Goal: Task Accomplishment & Management: Use online tool/utility

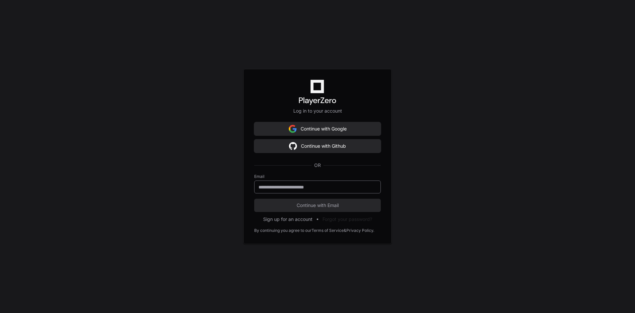
click at [333, 189] on input "email" at bounding box center [318, 187] width 118 height 7
drag, startPoint x: 200, startPoint y: 186, endPoint x: 205, endPoint y: 185, distance: 4.8
click at [200, 186] on div "Log in to your account Continue with Google Continue with Github OR Email Conti…" at bounding box center [317, 156] width 635 height 313
click at [263, 187] on input "email" at bounding box center [318, 187] width 118 height 7
type input "**********"
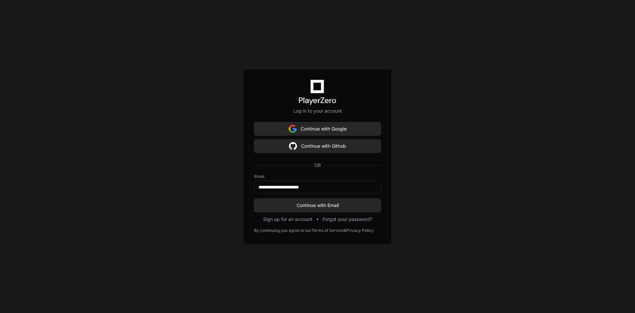
click at [173, 164] on div "**********" at bounding box center [317, 156] width 635 height 313
click at [304, 213] on div "**********" at bounding box center [317, 156] width 148 height 175
click at [304, 208] on span "Continue with Email" at bounding box center [317, 205] width 127 height 7
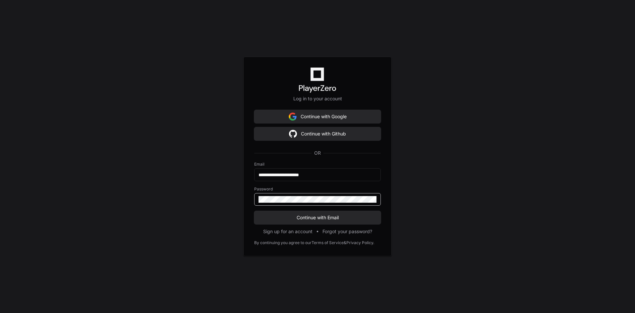
drag, startPoint x: 214, startPoint y: 174, endPoint x: 234, endPoint y: 187, distance: 23.9
click at [214, 174] on div "**********" at bounding box center [317, 156] width 635 height 313
click at [283, 215] on span "Continue with Email" at bounding box center [317, 217] width 127 height 7
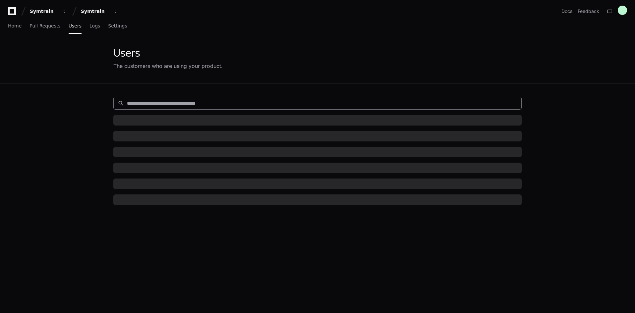
click at [177, 101] on input at bounding box center [322, 103] width 390 height 7
paste input "*******"
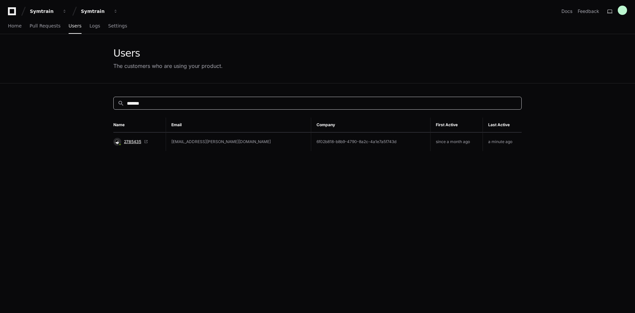
type input "*******"
click at [134, 140] on span "2785435" at bounding box center [132, 141] width 17 height 5
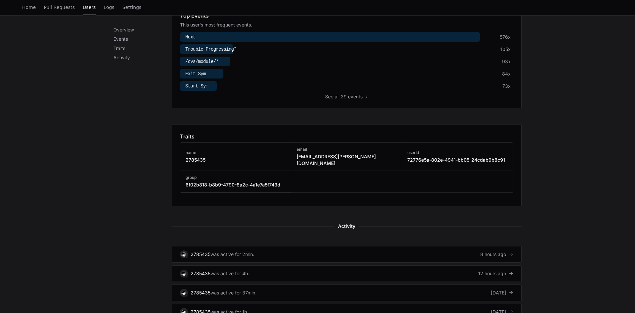
scroll to position [265, 0]
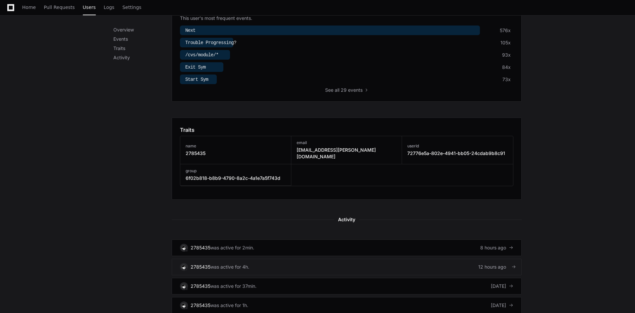
click at [367, 259] on link "2785435 was active for 4h. 12 hours ago" at bounding box center [347, 267] width 350 height 17
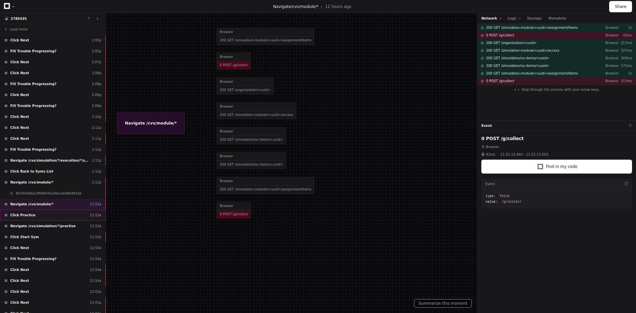
click at [86, 217] on div "Click Practice 11:53a" at bounding box center [53, 215] width 106 height 11
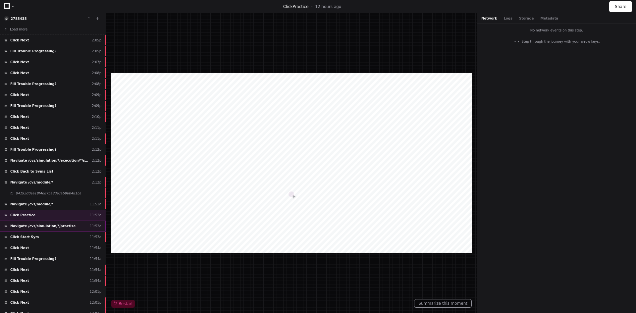
click at [82, 226] on div "Navigate /cvs/simulation/*/practise 11:53a" at bounding box center [53, 226] width 106 height 11
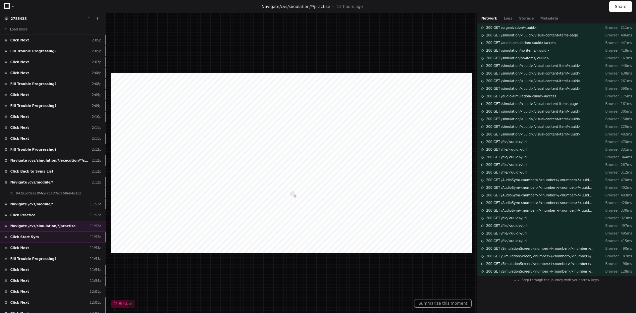
click at [80, 237] on div "Click Start Sym 11:53a" at bounding box center [53, 237] width 106 height 11
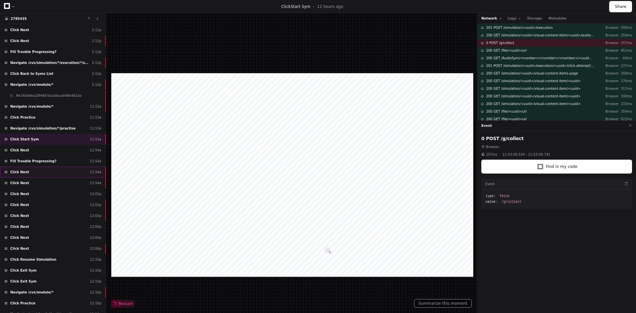
scroll to position [99, 0]
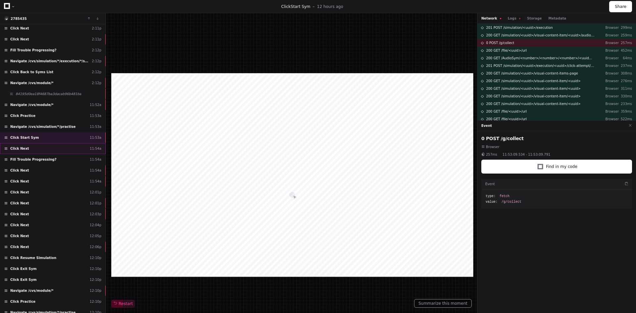
click at [75, 148] on div "Click Next 11:54a" at bounding box center [53, 148] width 106 height 11
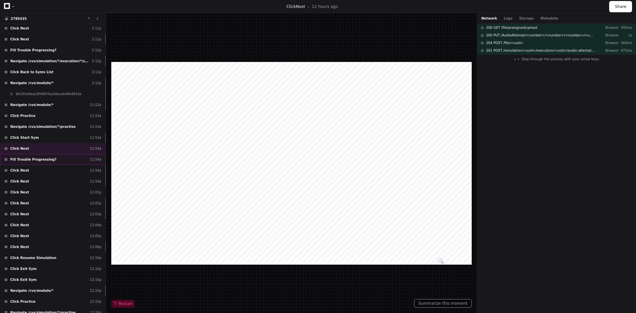
click at [74, 160] on div "Fill Trouble Progressing? 11:54a" at bounding box center [53, 159] width 106 height 11
click at [73, 172] on div "Click Next 11:54a" at bounding box center [53, 170] width 106 height 11
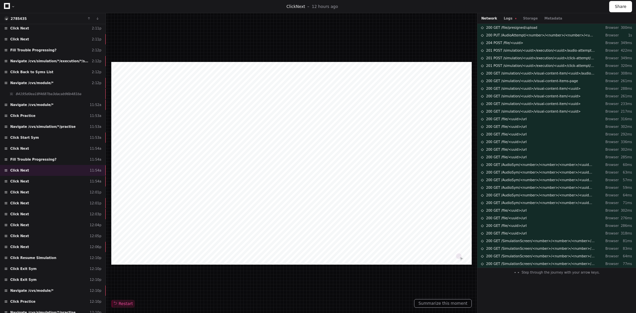
click at [505, 18] on button "Logs" at bounding box center [510, 18] width 13 height 5
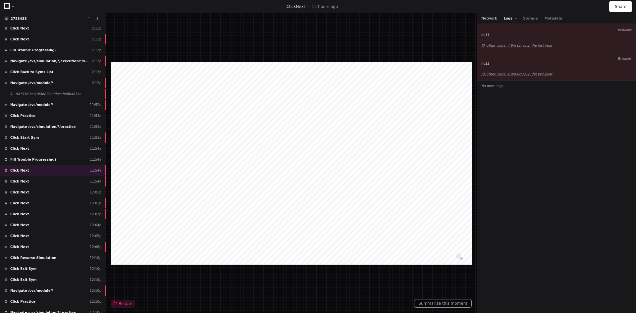
click at [488, 18] on button "Network" at bounding box center [490, 18] width 16 height 5
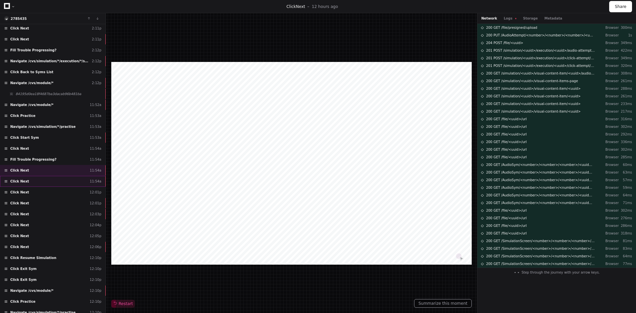
click at [76, 182] on div "Click Next 11:54a" at bounding box center [53, 181] width 106 height 11
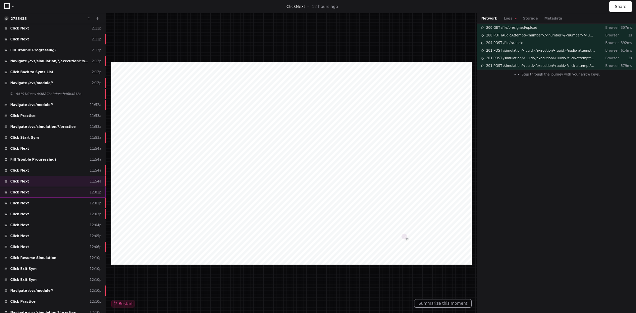
click at [73, 189] on div "Click Next 12:01p" at bounding box center [53, 192] width 106 height 11
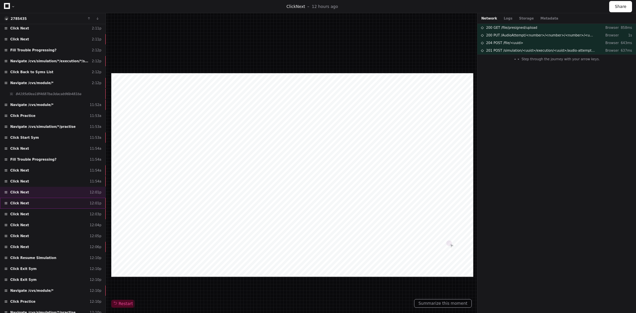
click at [71, 201] on div "Click Next 12:01p" at bounding box center [53, 203] width 106 height 11
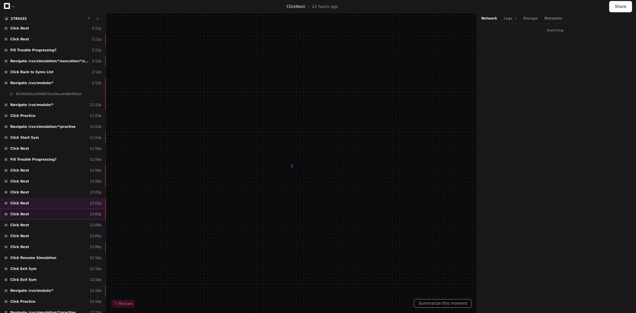
click at [72, 212] on div "Click Next 12:03p" at bounding box center [53, 214] width 106 height 11
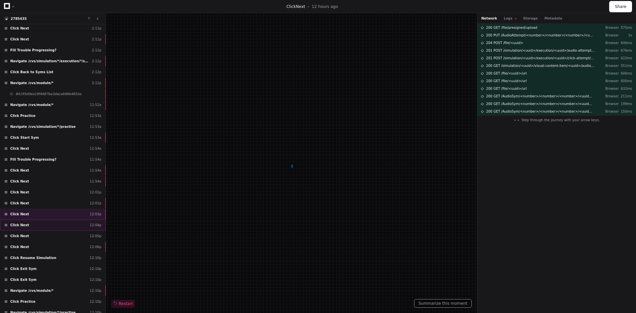
click at [72, 220] on div "Click Next 12:04p" at bounding box center [53, 225] width 106 height 11
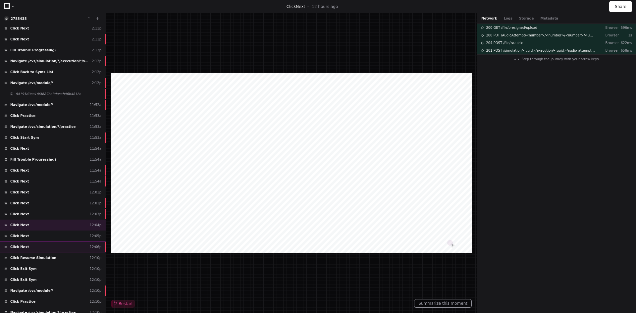
click at [68, 246] on div "Click Next 12:06p" at bounding box center [53, 247] width 106 height 11
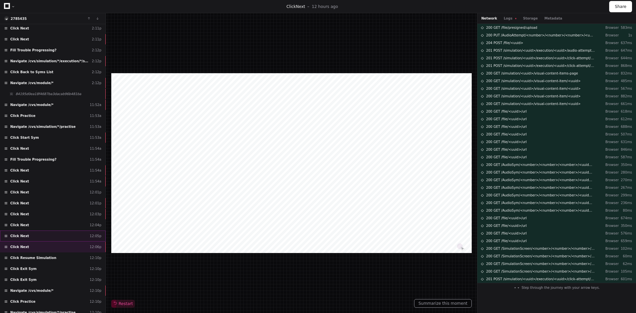
click at [71, 238] on div "Click Next 12:05p" at bounding box center [53, 236] width 106 height 11
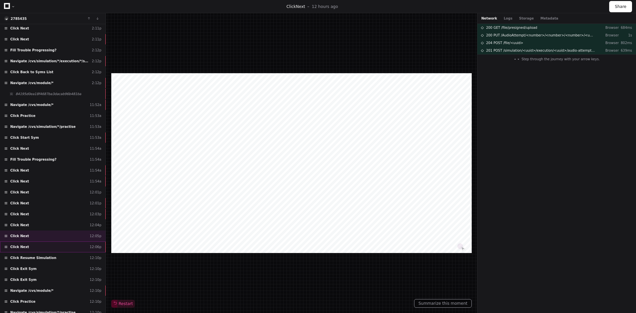
click at [67, 243] on div "Click Next 12:06p" at bounding box center [53, 247] width 106 height 11
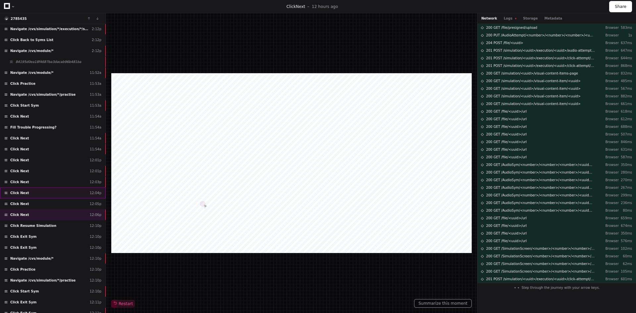
scroll to position [133, 0]
click at [78, 226] on div "Click Resume Simulation 12:10p" at bounding box center [53, 224] width 106 height 11
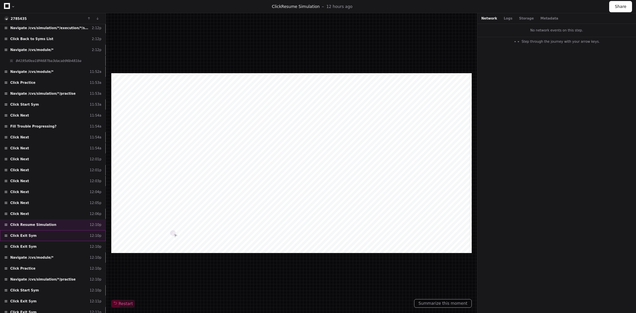
click at [76, 235] on div "Click Exit Sym 12:10p" at bounding box center [53, 235] width 106 height 11
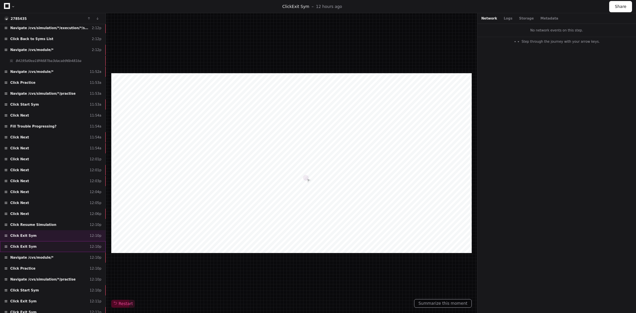
click at [71, 245] on div "Click Exit Sym 12:10p" at bounding box center [53, 246] width 106 height 11
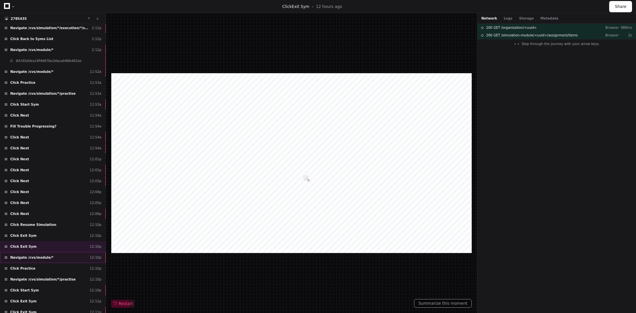
click at [69, 254] on div "Navigate /cvs/module/* 12:10p" at bounding box center [53, 257] width 106 height 11
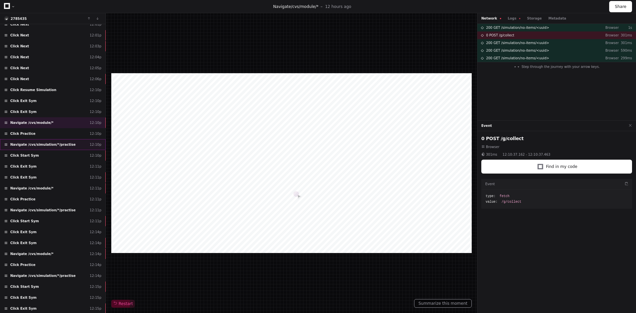
scroll to position [268, 0]
click at [66, 218] on div "Click Start Sym 12:11p" at bounding box center [53, 220] width 106 height 11
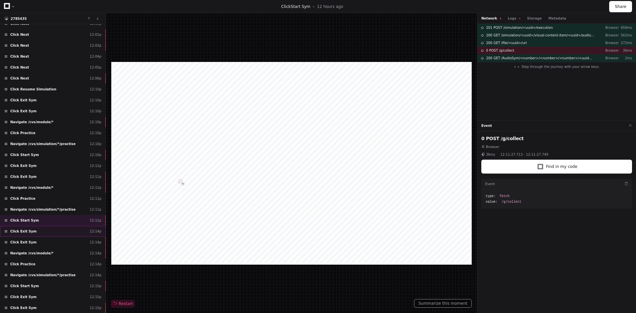
click at [58, 234] on div "Click Exit Sym 12:14p" at bounding box center [53, 231] width 106 height 11
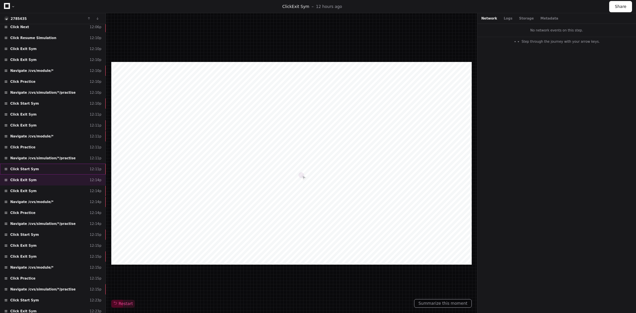
scroll to position [334, 0]
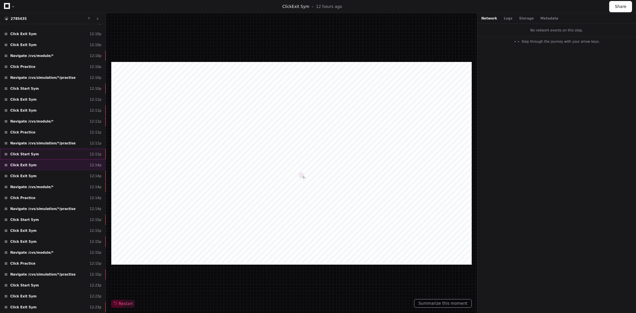
click at [59, 221] on div "Click Start Sym 12:15p" at bounding box center [53, 219] width 106 height 11
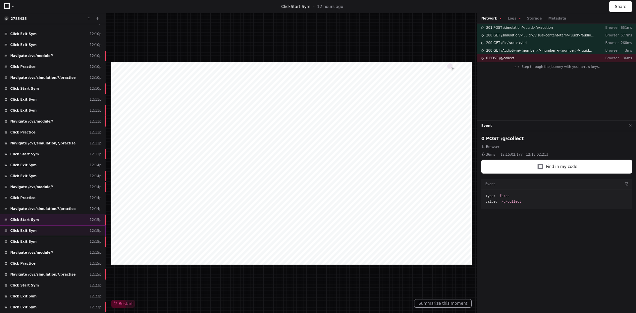
click at [58, 234] on div "Click Exit Sym 12:15p" at bounding box center [53, 230] width 106 height 11
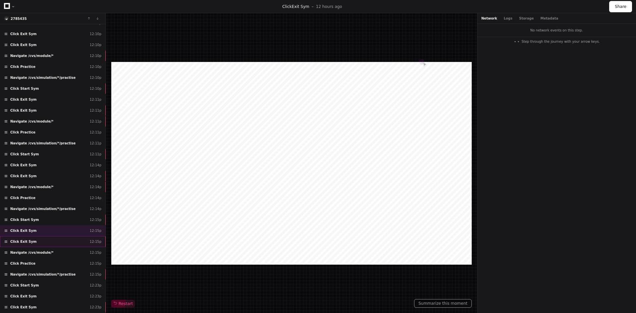
click at [54, 241] on div "Click Exit Sym 12:15p" at bounding box center [53, 241] width 106 height 11
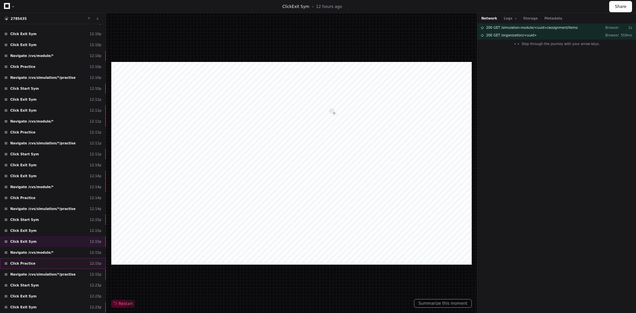
click at [62, 263] on div "Click Practice 12:15p" at bounding box center [53, 263] width 106 height 11
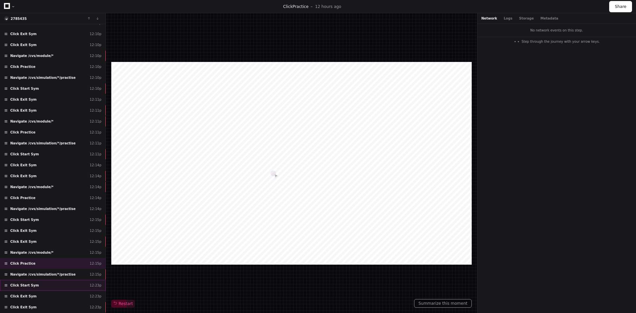
click at [40, 290] on div "Click Start Sym 12:23p" at bounding box center [53, 285] width 106 height 11
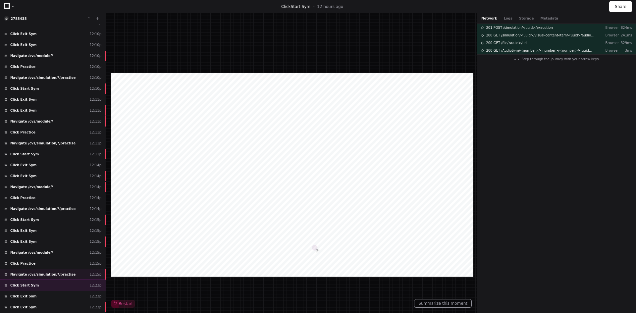
click at [42, 275] on span "Navigate /cvs/simulation/*/practise" at bounding box center [42, 274] width 65 height 5
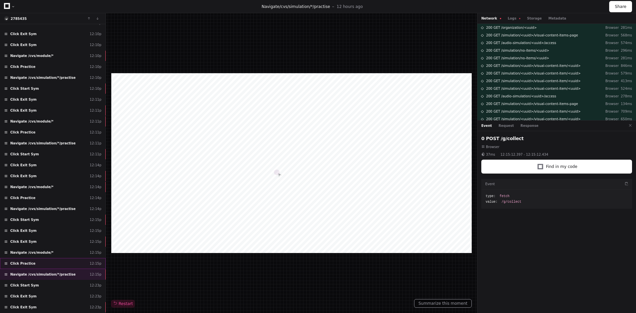
click at [43, 265] on div "Click Practice 12:15p" at bounding box center [53, 263] width 106 height 11
